Goal: Task Accomplishment & Management: Complete application form

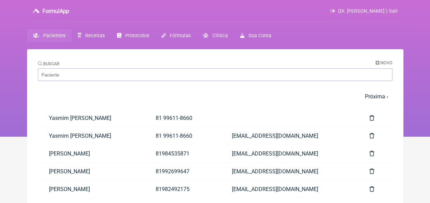
click at [381, 59] on main "Buscar Novo 1 2 3 4 5 … Próxima › Última » Paciente Telefone Email Yasmim [PERS…" at bounding box center [215, 194] width 376 height 290
click at [381, 63] on span "Novo" at bounding box center [386, 62] width 12 height 5
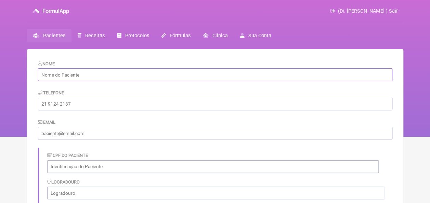
paste input "[PERSON_NAME]"
type input "[PERSON_NAME]"
click at [90, 107] on input "tel" at bounding box center [215, 104] width 354 height 13
type input "81991988608"
click at [101, 134] on input "email" at bounding box center [215, 133] width 354 height 13
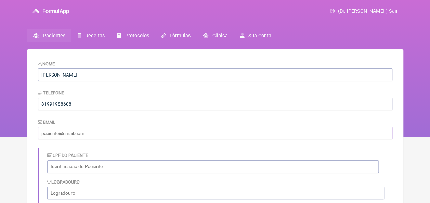
type input "[EMAIL_ADDRESS][DOMAIN_NAME]"
type input "[GEOGRAPHIC_DATA]"
type input "PE"
click at [171, 166] on input "text" at bounding box center [212, 166] width 331 height 13
paste input "09876071467"
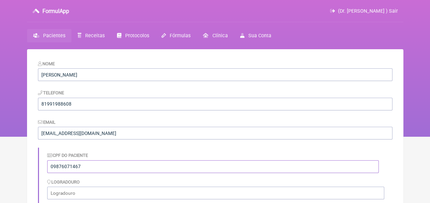
type input "09876071467"
drag, startPoint x: 84, startPoint y: 199, endPoint x: 86, endPoint y: 196, distance: 3.5
click at [84, 199] on input "text" at bounding box center [215, 193] width 337 height 13
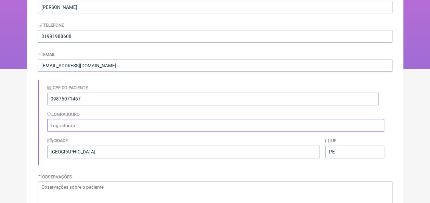
scroll to position [68, 0]
paste input "[STREET_ADDRESS]"
click at [53, 125] on input "[STREET_ADDRESS]" at bounding box center [215, 124] width 337 height 13
click at [62, 126] on input "[STREET_ADDRESS]" at bounding box center [215, 124] width 337 height 13
click at [78, 124] on input "[STREET_ADDRESS]" at bounding box center [215, 124] width 337 height 13
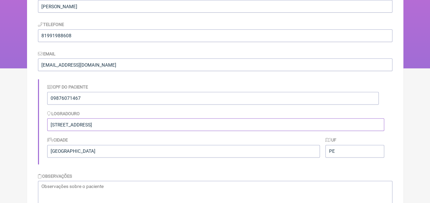
type input "[STREET_ADDRESS]"
click at [165, 142] on div "Cidade [GEOGRAPHIC_DATA]" at bounding box center [183, 146] width 273 height 21
click at [160, 150] on input "[GEOGRAPHIC_DATA]" at bounding box center [183, 151] width 273 height 13
type input "I"
type input "Paulista"
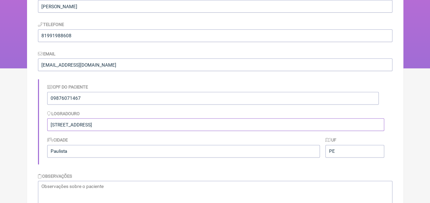
click at [177, 122] on input "[STREET_ADDRESS]" at bounding box center [215, 124] width 337 height 13
drag, startPoint x: 176, startPoint y: 123, endPoint x: 145, endPoint y: 123, distance: 30.8
click at [145, 123] on input "[STREET_ADDRESS]" at bounding box center [215, 124] width 337 height 13
click at [109, 124] on input "[STREET_ADDRESS]" at bounding box center [215, 124] width 337 height 13
click at [97, 122] on input "[STREET_ADDRESS]" at bounding box center [215, 124] width 337 height 13
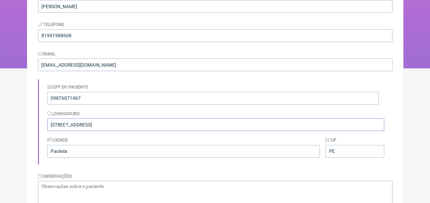
click at [107, 125] on input "[STREET_ADDRESS]" at bounding box center [215, 124] width 337 height 13
click at [112, 124] on input "[STREET_ADDRESS]" at bounding box center [215, 124] width 337 height 13
type input "[STREET_ADDRESS]. [GEOGRAPHIC_DATA]."
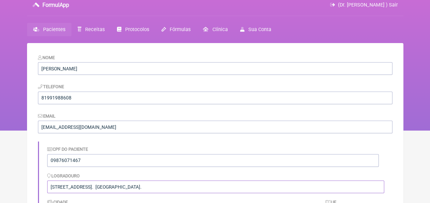
scroll to position [0, 0]
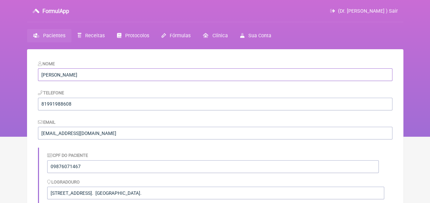
drag, startPoint x: 85, startPoint y: 76, endPoint x: 40, endPoint y: 79, distance: 45.2
click at [40, 79] on input "[PERSON_NAME]" at bounding box center [215, 74] width 354 height 13
drag, startPoint x: 82, startPoint y: 170, endPoint x: 50, endPoint y: 170, distance: 32.1
click at [50, 170] on input "09876071467" at bounding box center [212, 166] width 331 height 13
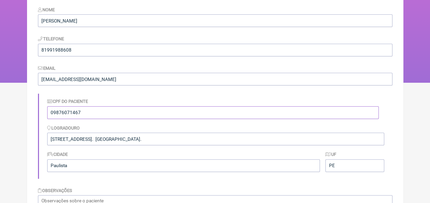
scroll to position [103, 0]
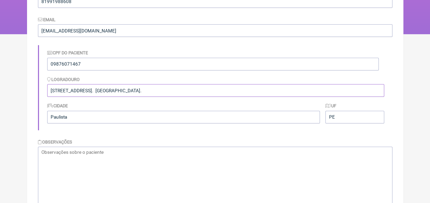
drag, startPoint x: 162, startPoint y: 88, endPoint x: 53, endPoint y: 90, distance: 108.7
click at [50, 92] on input "[STREET_ADDRESS]. [GEOGRAPHIC_DATA]." at bounding box center [215, 90] width 337 height 13
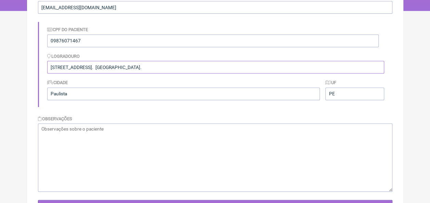
scroll to position [137, 0]
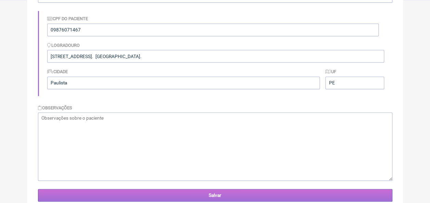
click at [185, 196] on input "Salvar" at bounding box center [215, 195] width 354 height 13
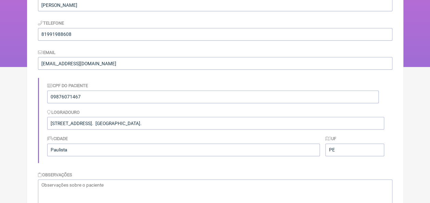
scroll to position [137, 0]
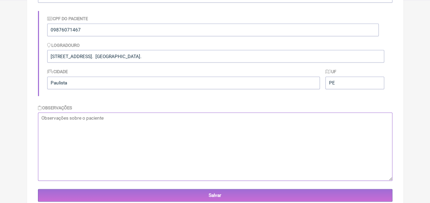
paste textarea "07/07/1992"
click at [40, 119] on textarea "07/07/1992" at bounding box center [215, 146] width 354 height 68
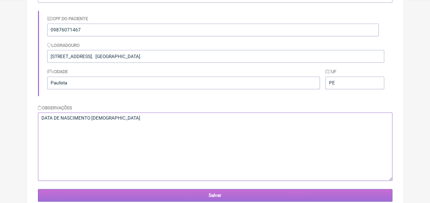
type textarea "DATA DE NASCIMENTO [DEMOGRAPHIC_DATA]"
click at [214, 199] on input "Salvar" at bounding box center [215, 195] width 354 height 13
